Goal: Check status: Check status

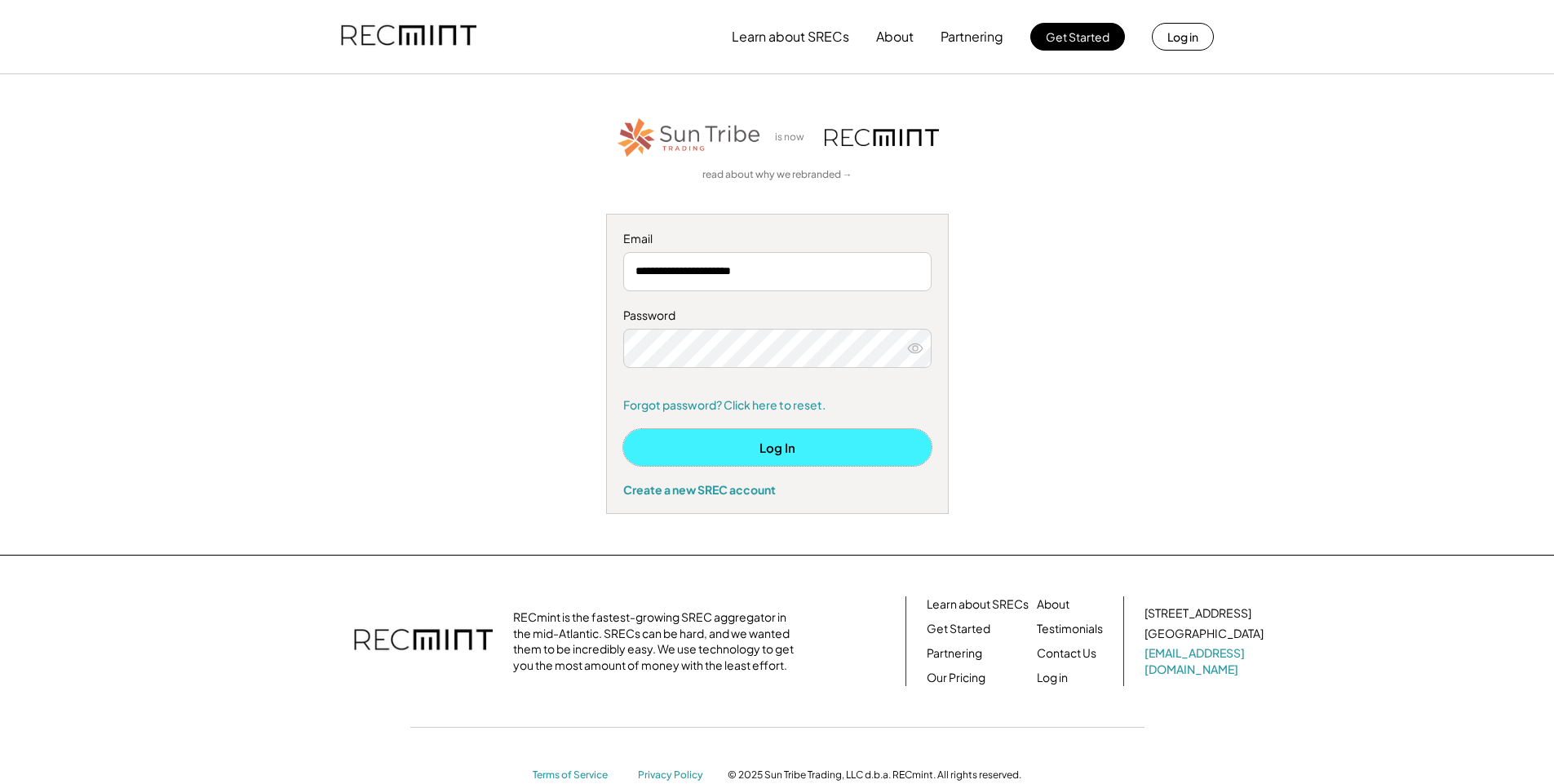
click at [762, 445] on button "Log In" at bounding box center [777, 447] width 309 height 37
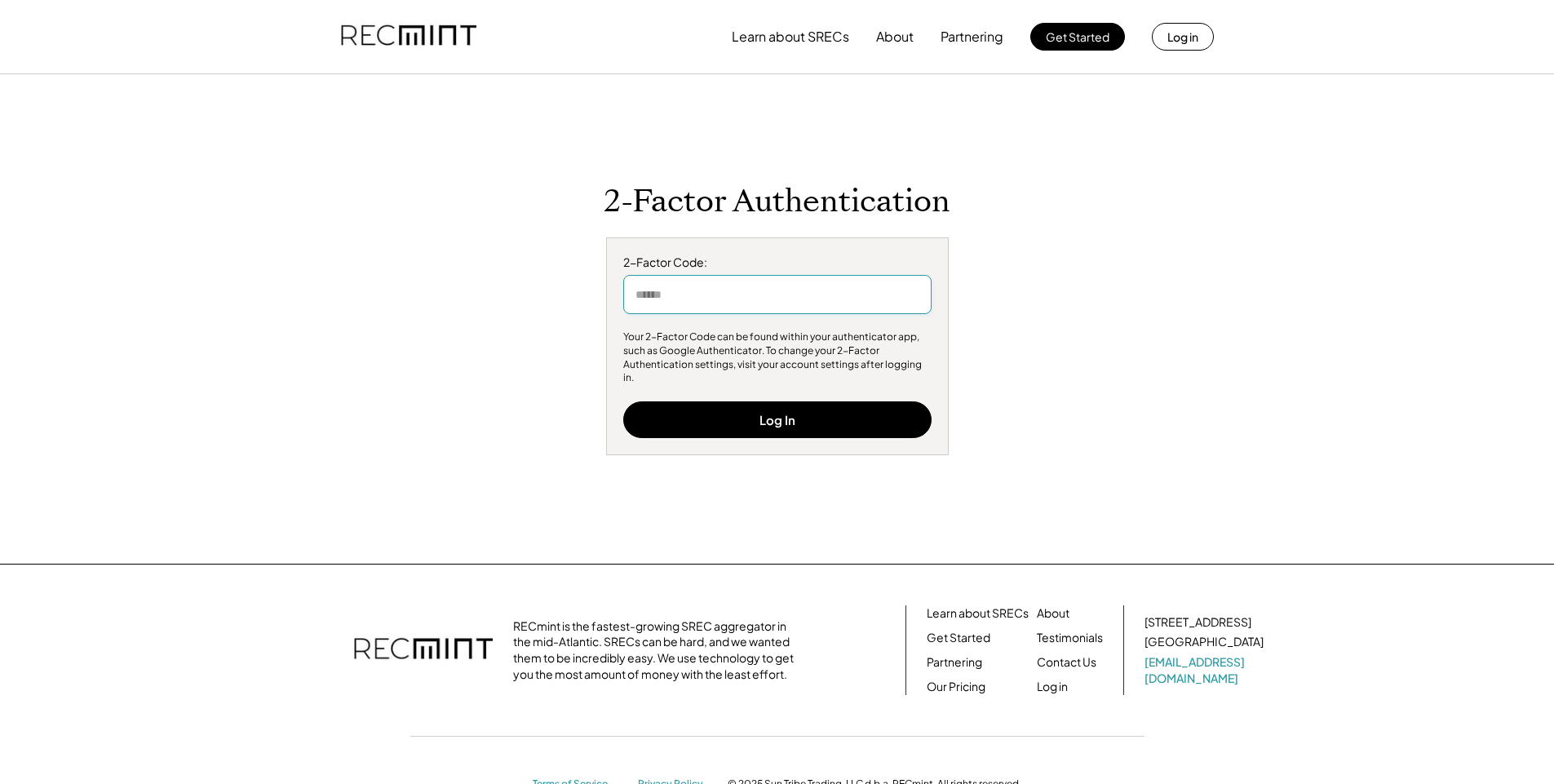
click at [736, 304] on input "input" at bounding box center [777, 295] width 309 height 40
type input "******"
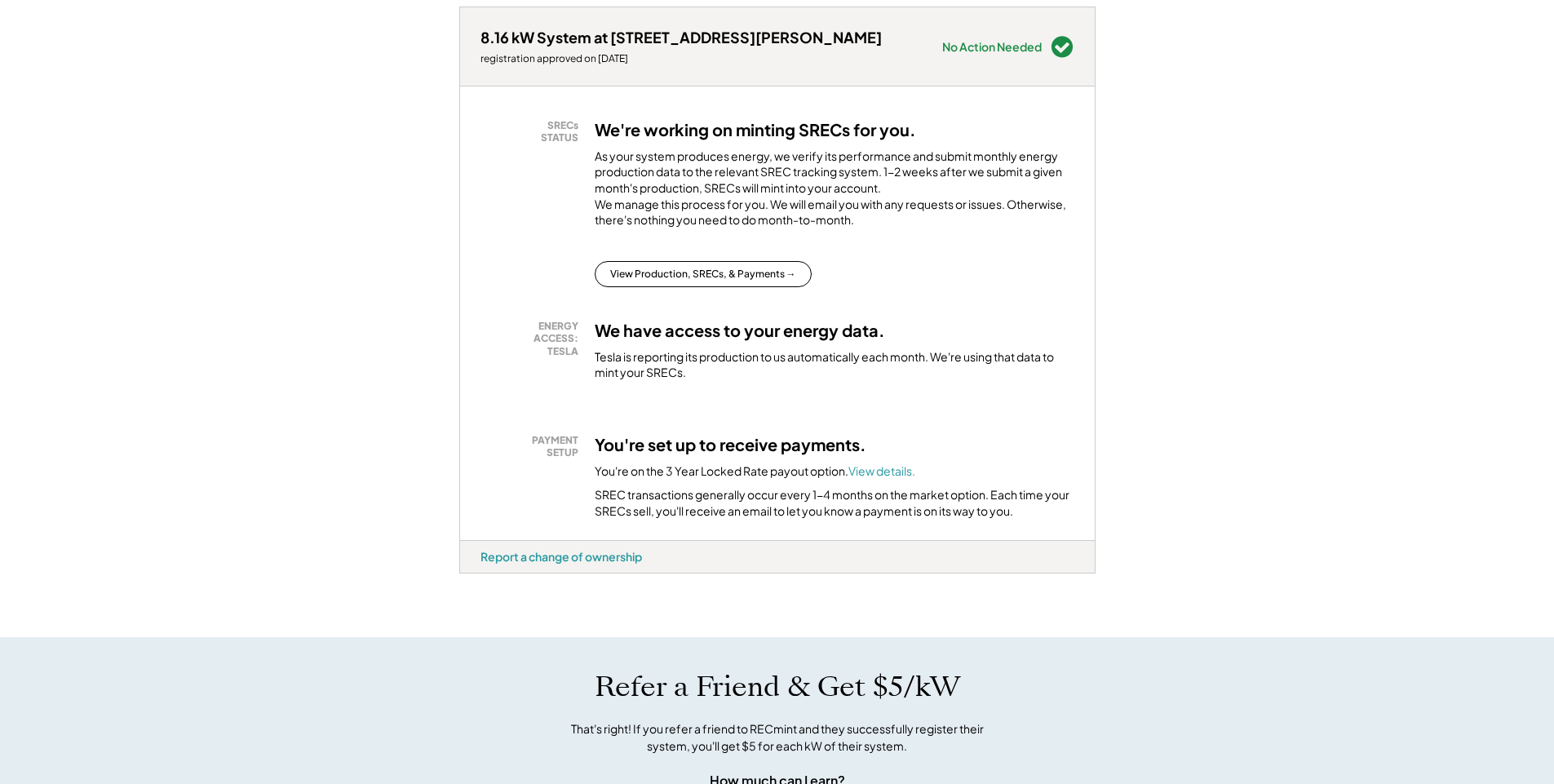
scroll to position [196, 0]
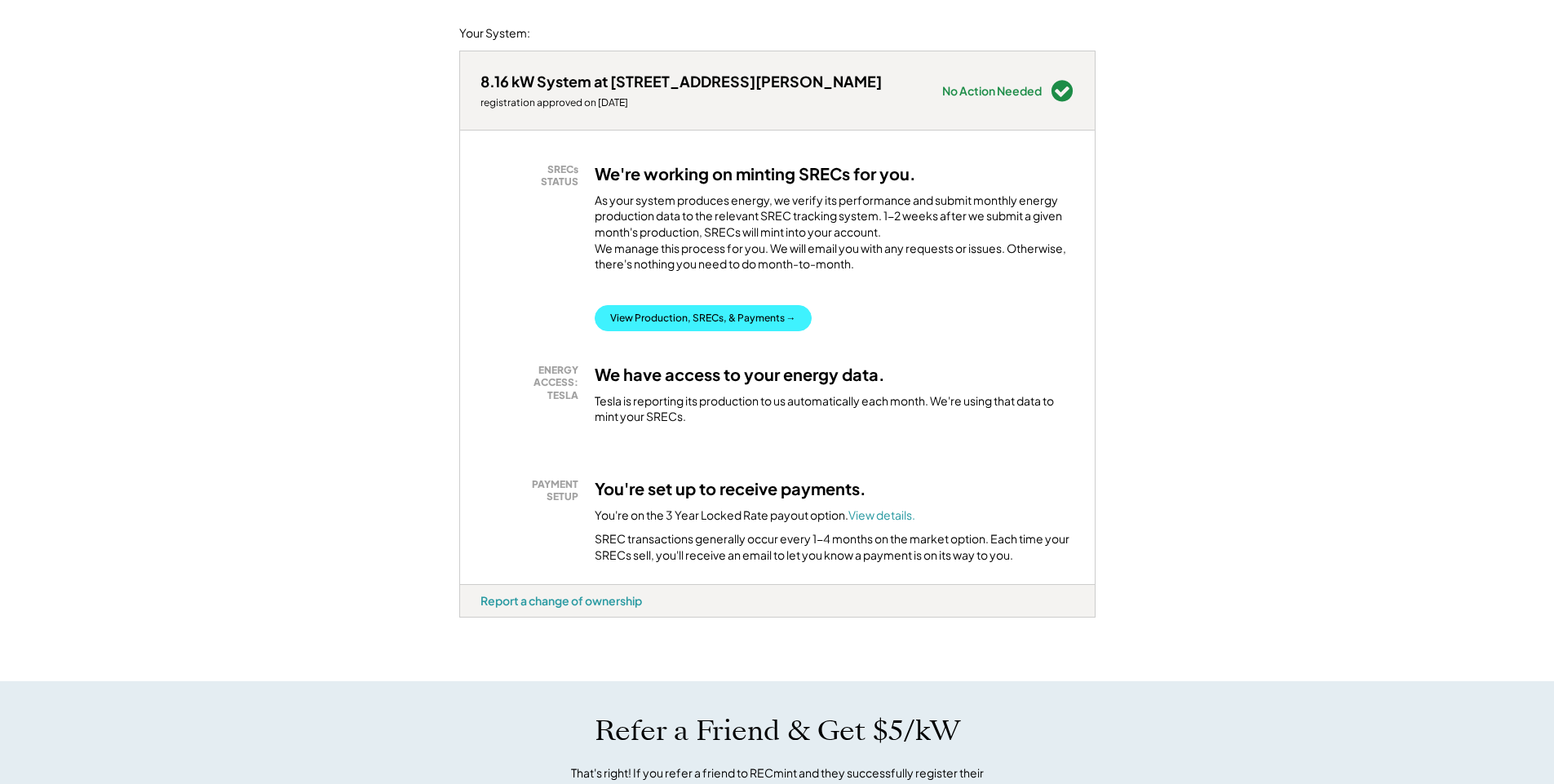
click at [683, 331] on button "View Production, SRECs, & Payments →" at bounding box center [702, 317] width 217 height 26
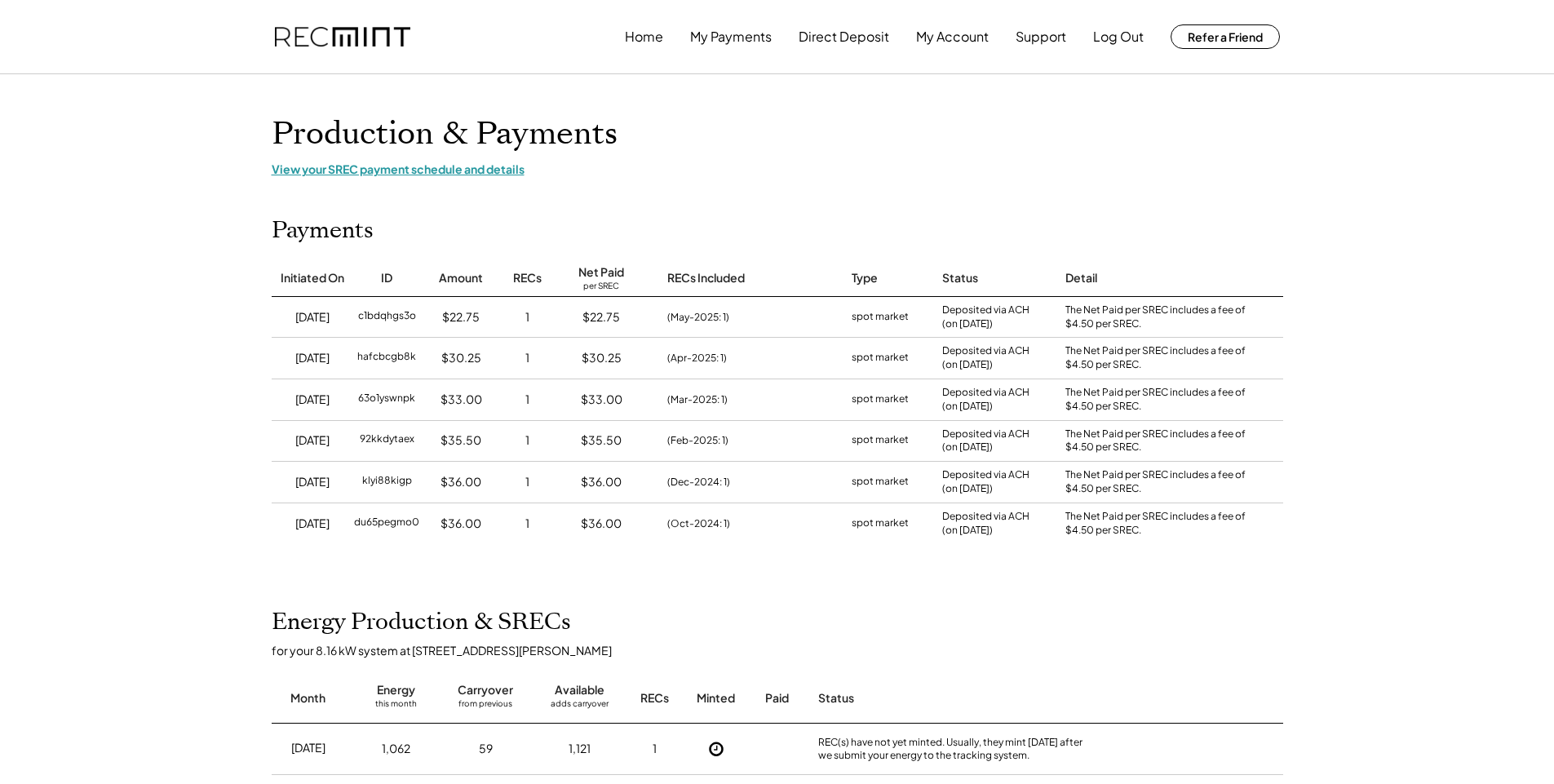
click at [411, 170] on div "View your SREC payment schedule and details" at bounding box center [777, 168] width 1012 height 15
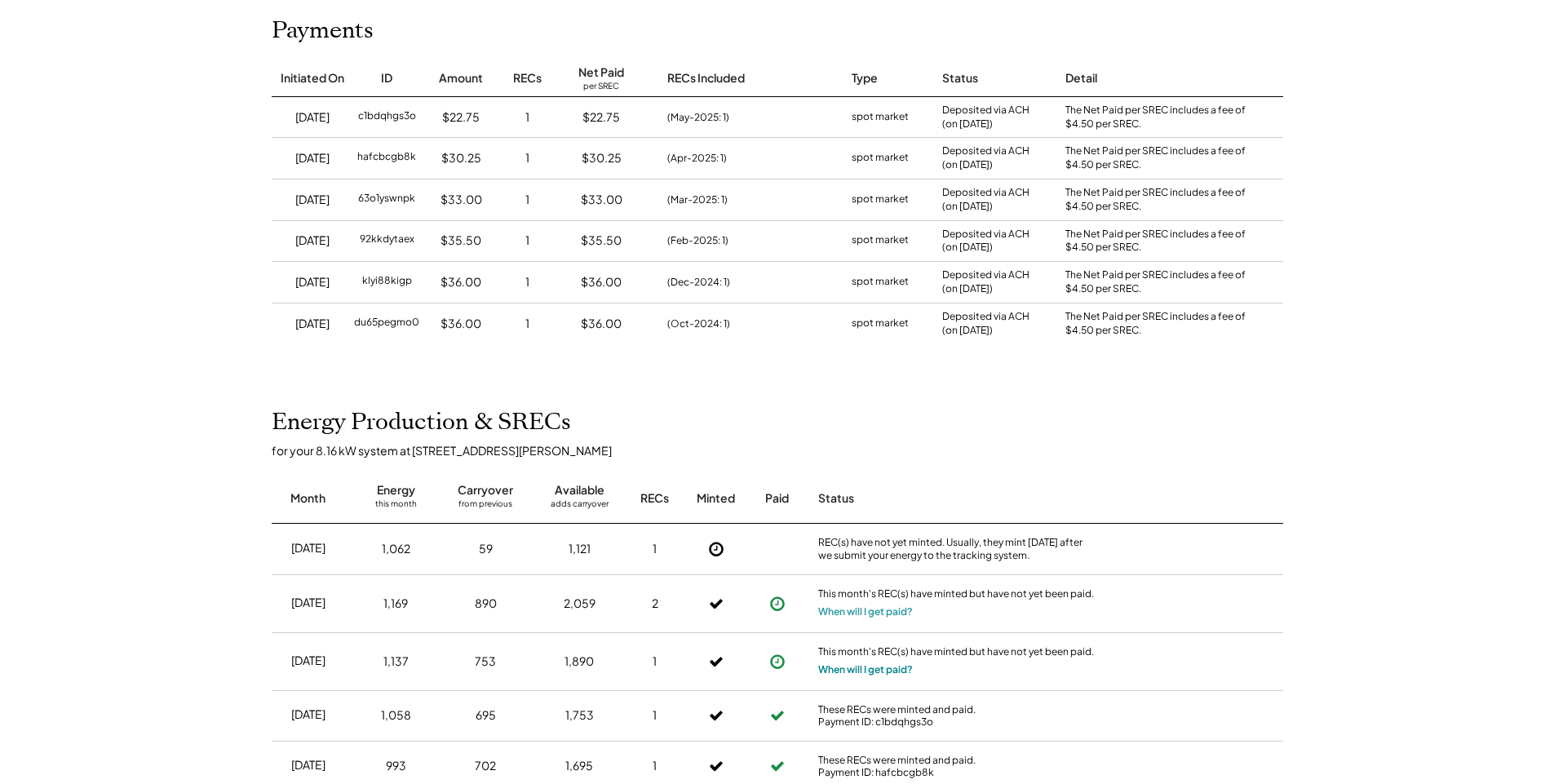
scroll to position [196, 0]
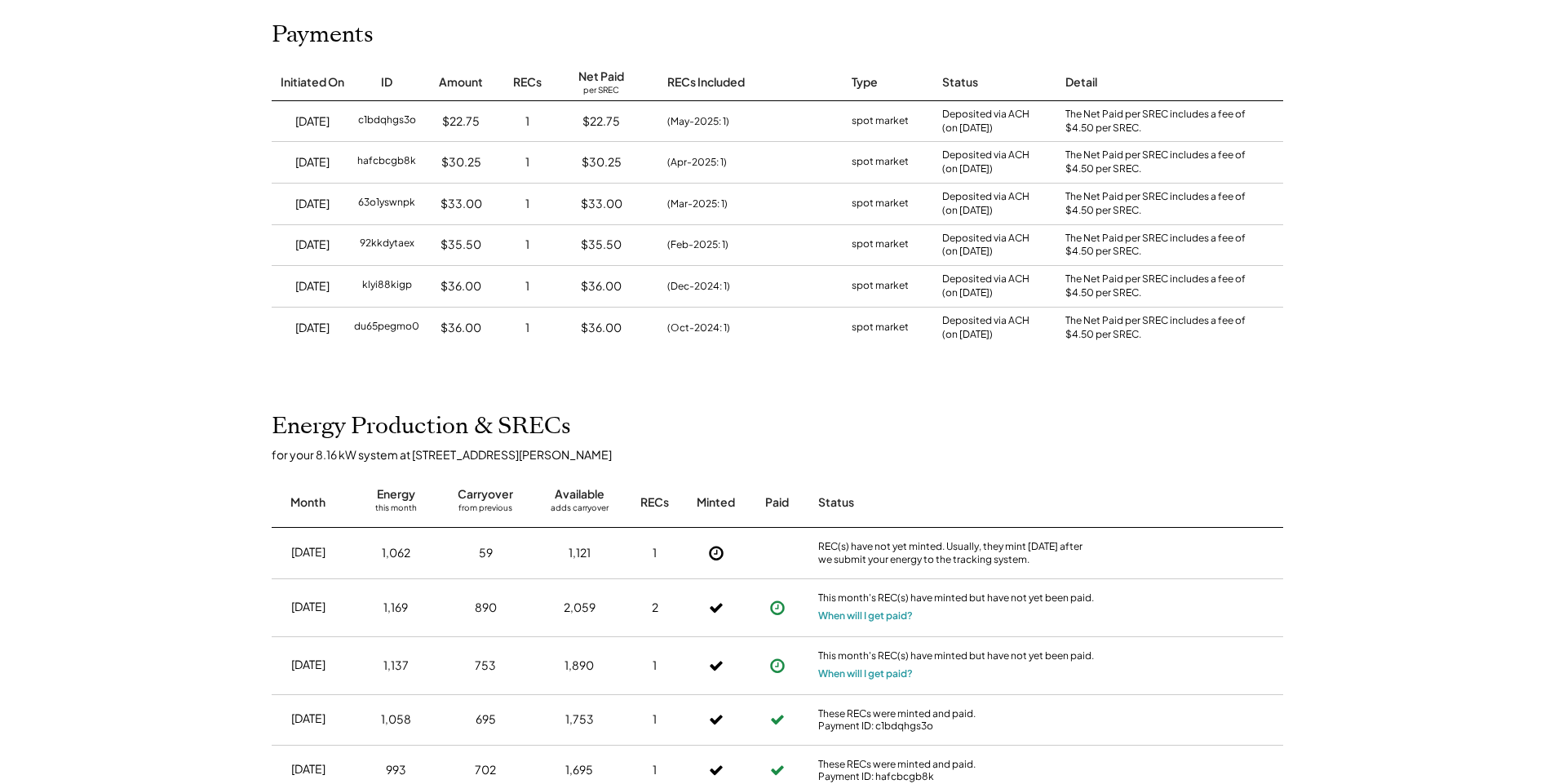
click at [464, 330] on div "$36.00" at bounding box center [460, 327] width 41 height 16
